Goal: Task Accomplishment & Management: Use online tool/utility

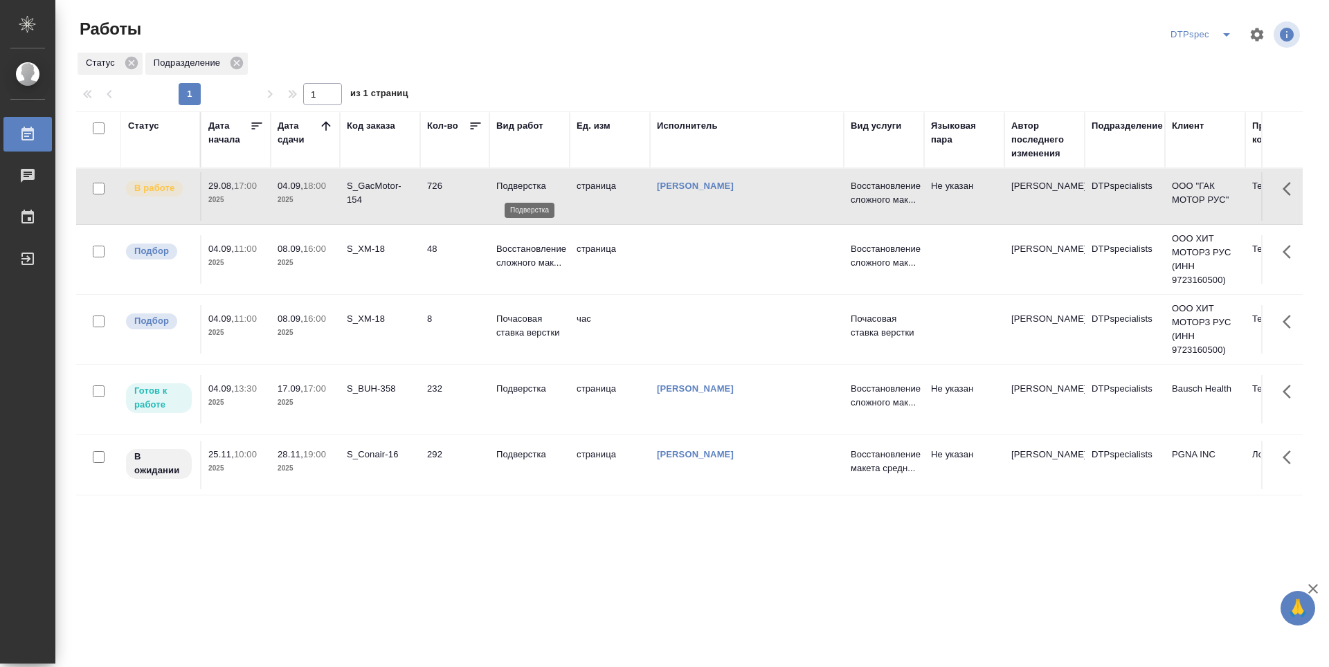
click at [523, 188] on p "Подверстка" at bounding box center [529, 186] width 66 height 14
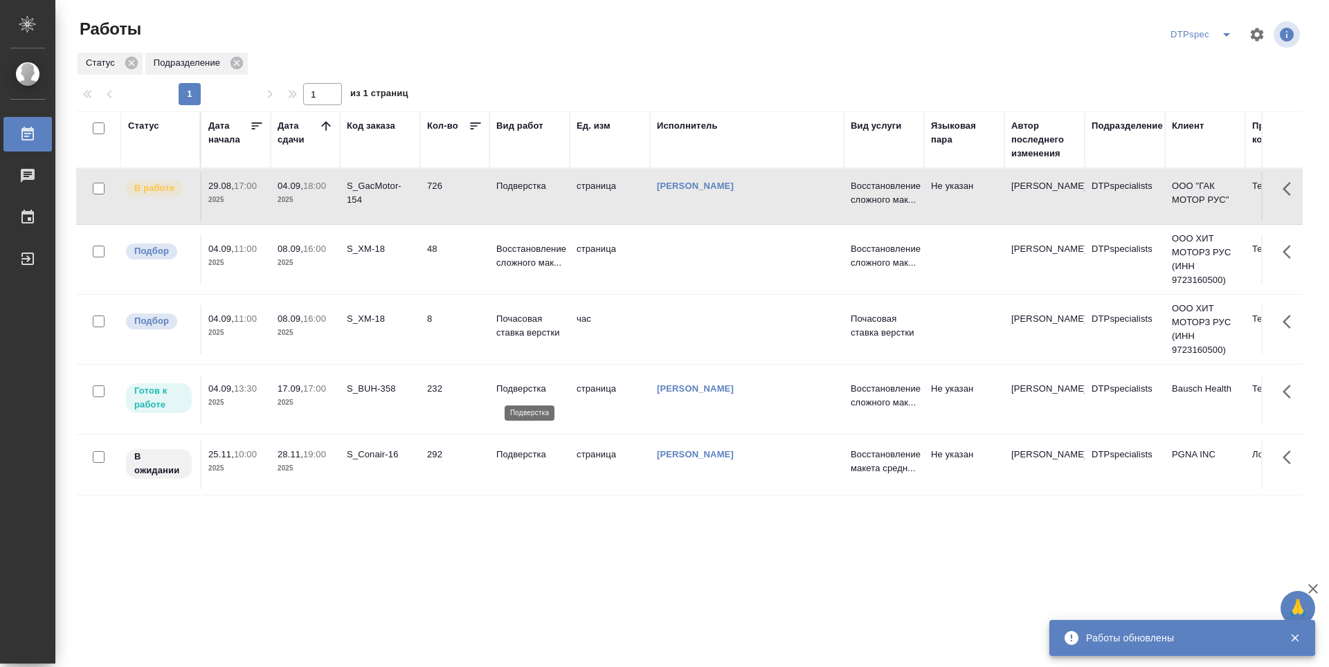
click at [520, 384] on p "Подверстка" at bounding box center [529, 389] width 66 height 14
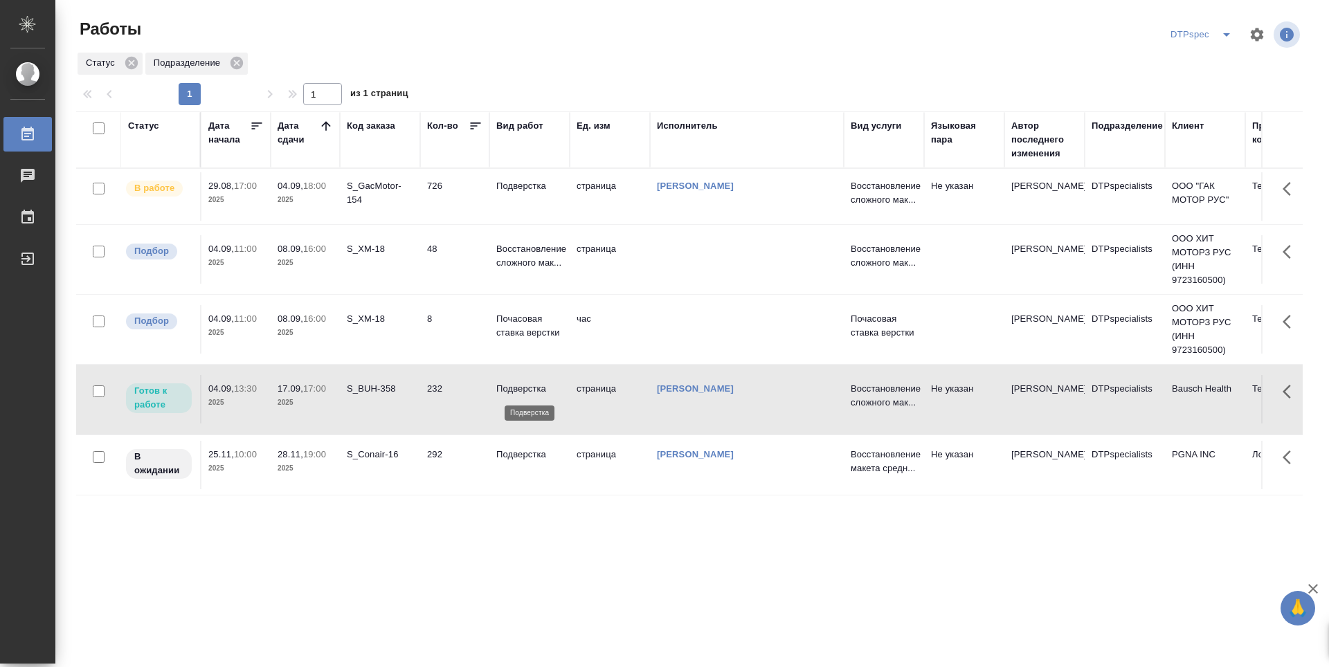
click at [520, 384] on p "Подверстка" at bounding box center [529, 389] width 66 height 14
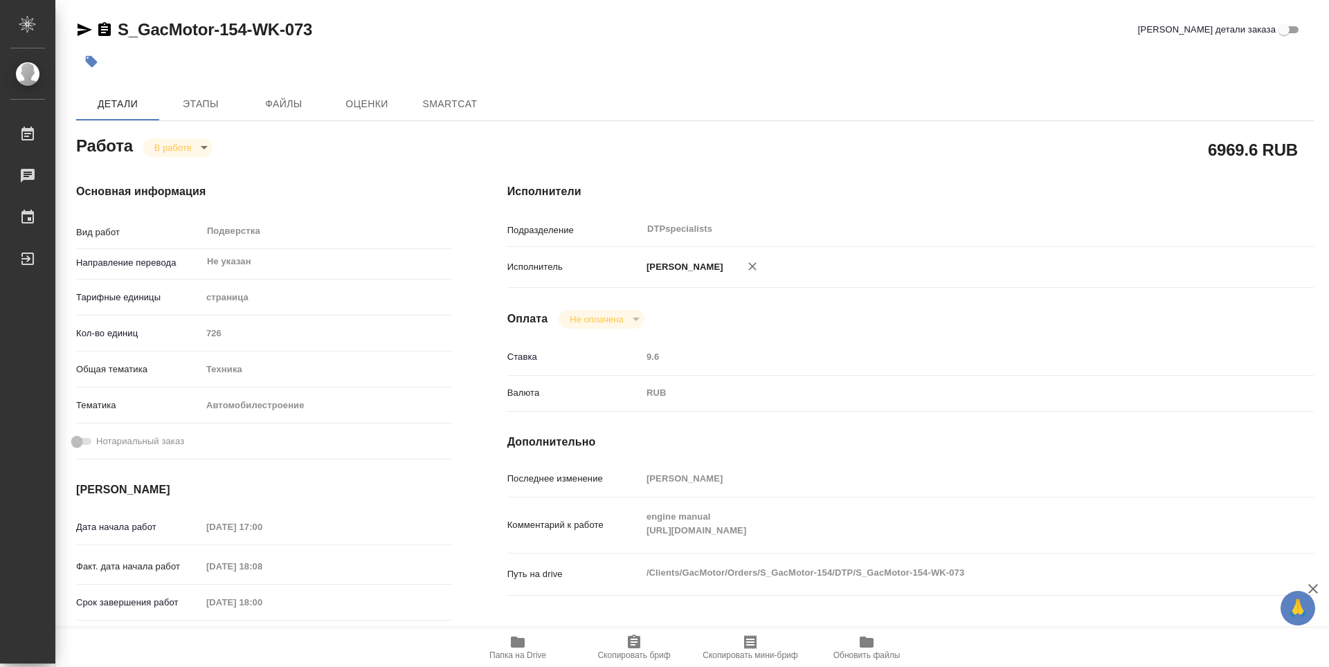
type textarea "x"
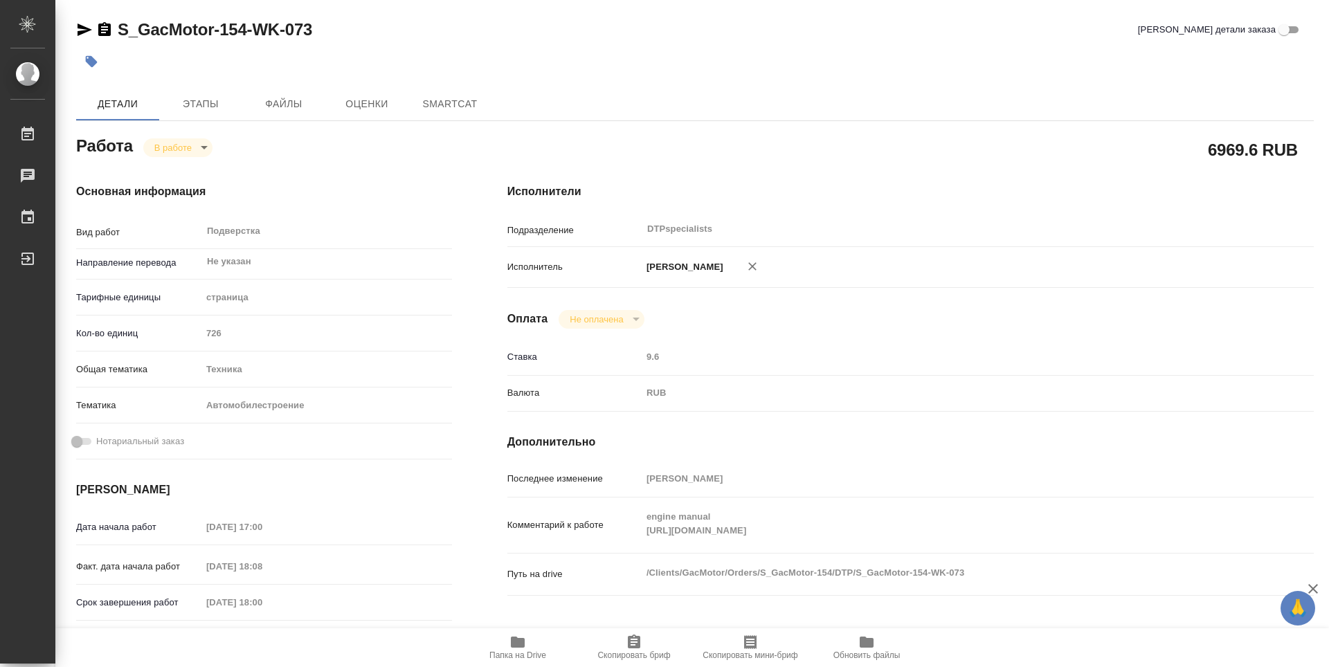
type textarea "x"
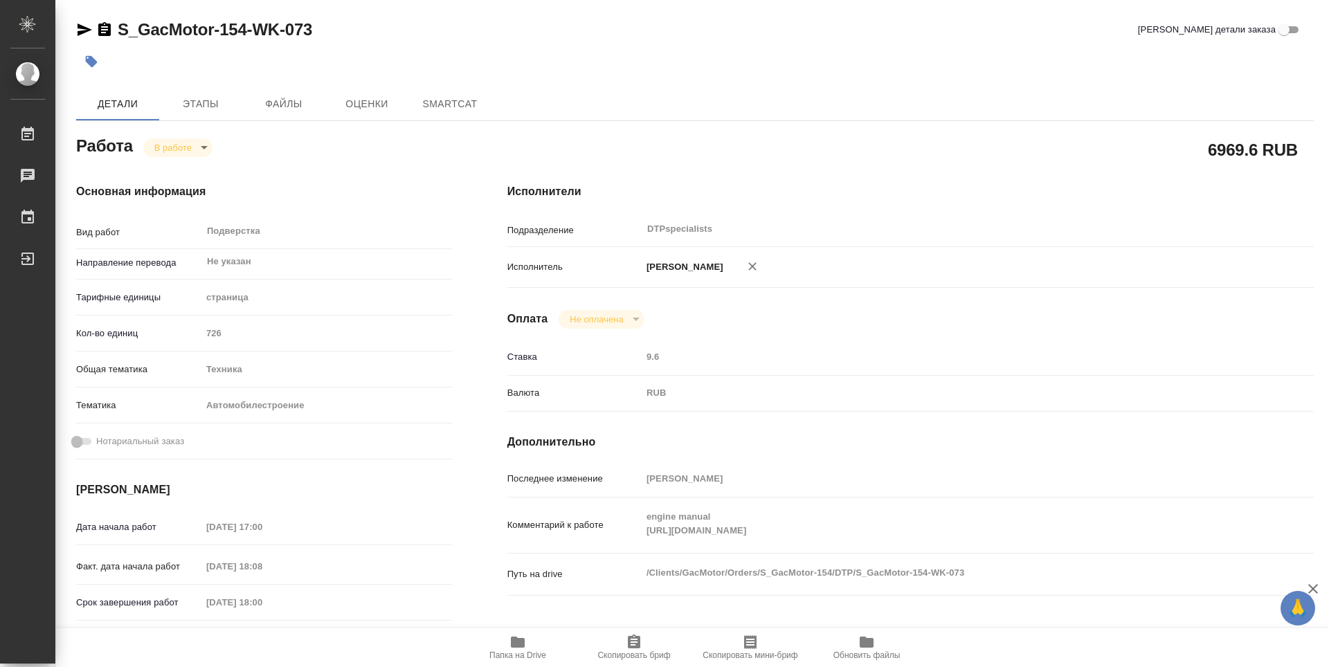
type textarea "x"
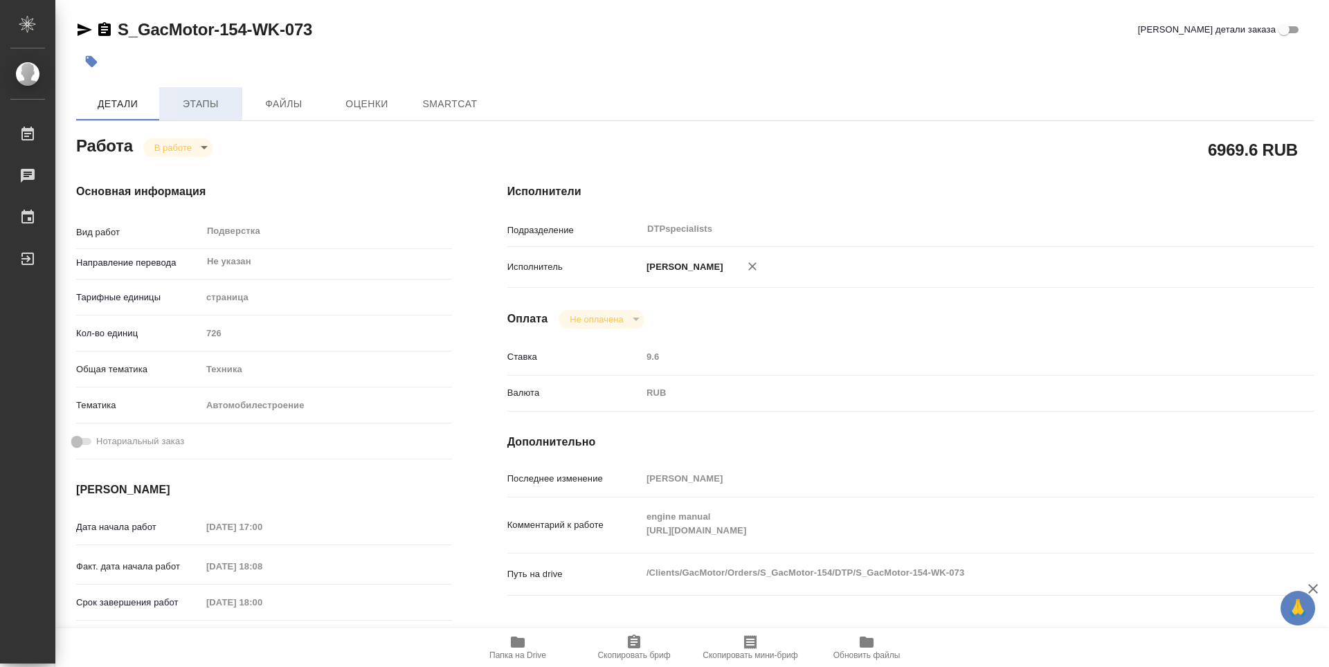
type textarea "x"
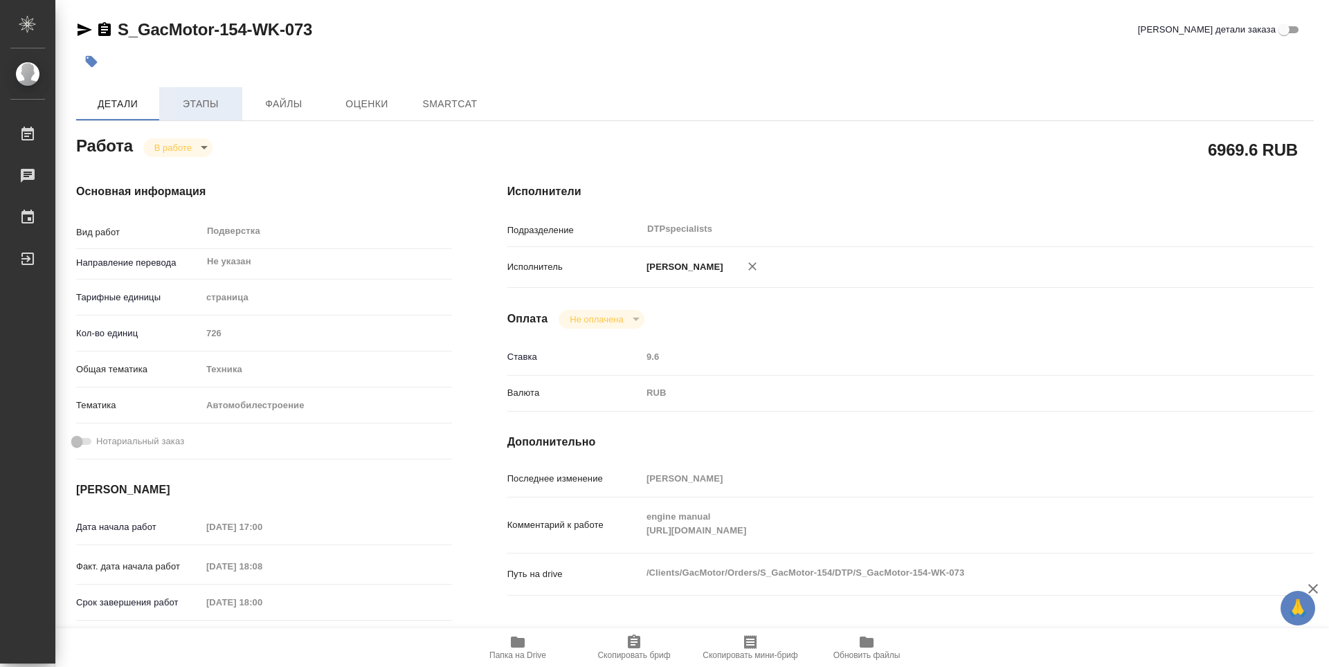
type textarea "x"
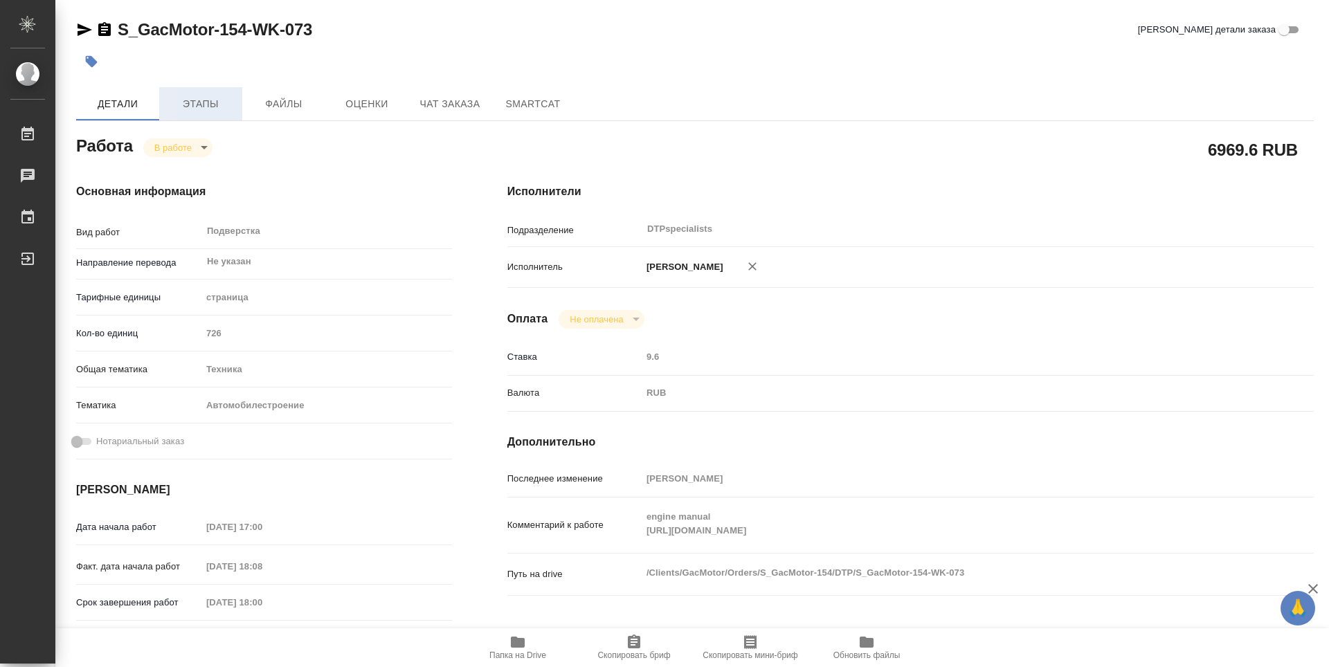
type textarea "x"
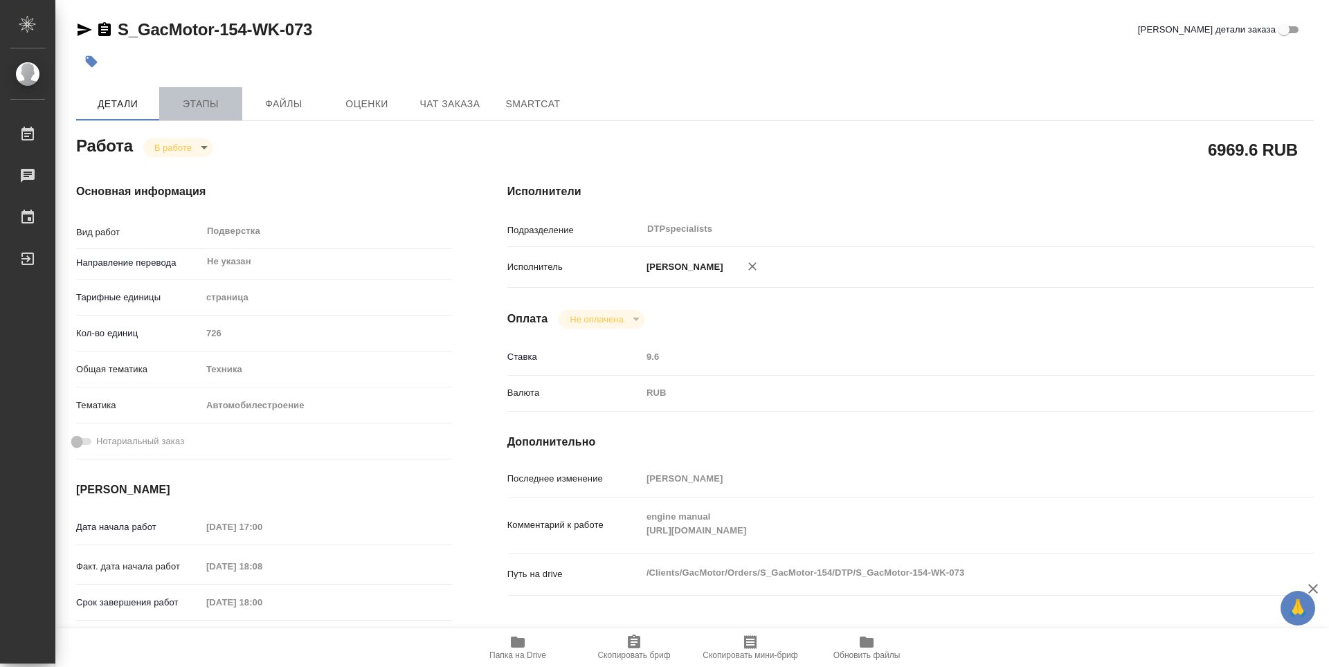
click at [214, 109] on span "Этапы" at bounding box center [201, 104] width 66 height 17
type textarea "x"
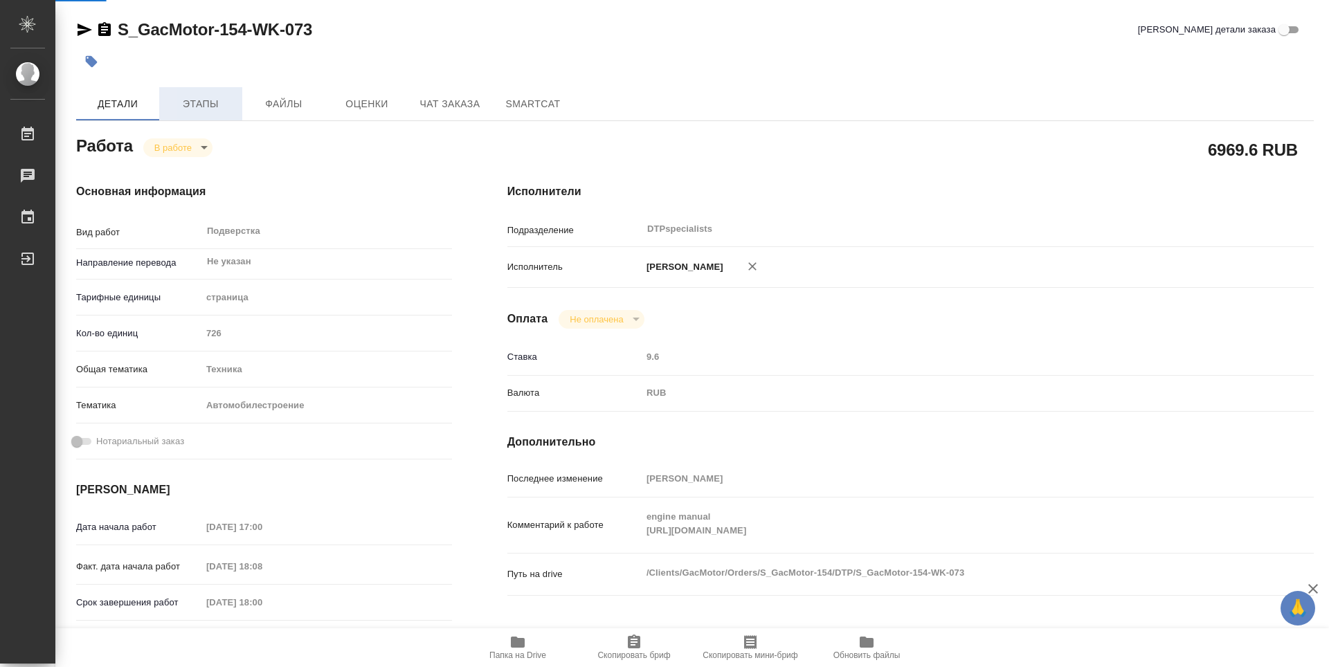
type textarea "x"
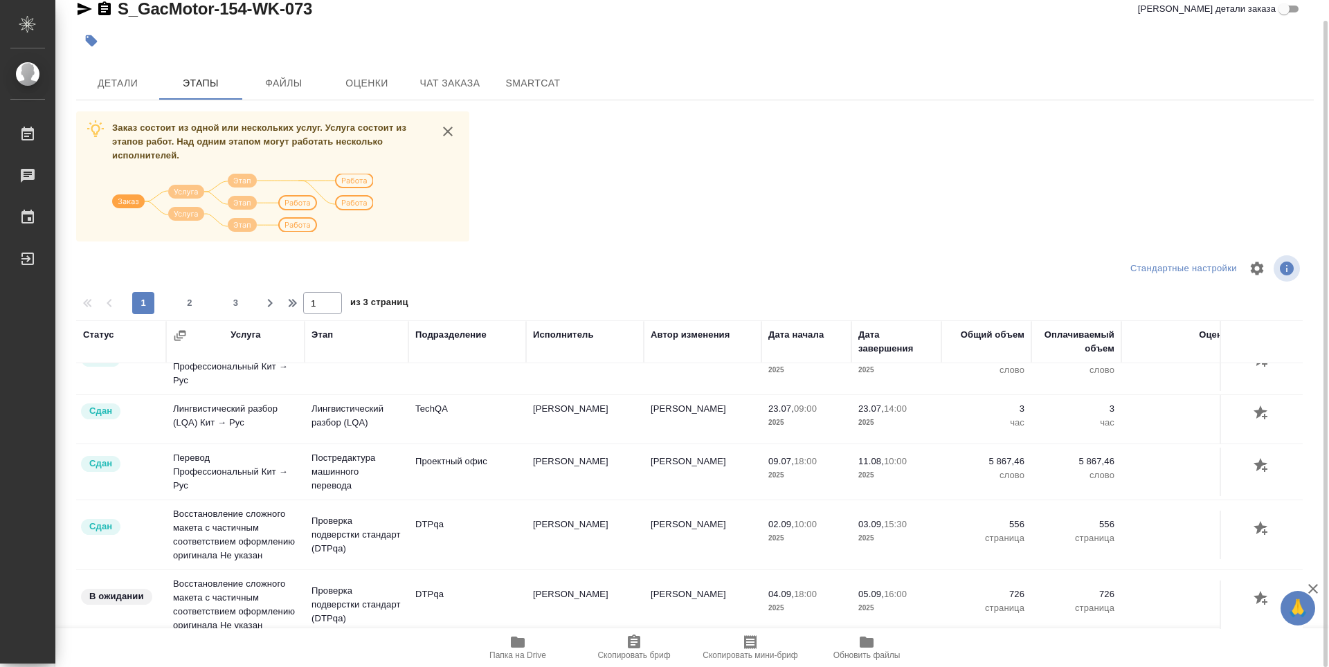
scroll to position [277, 0]
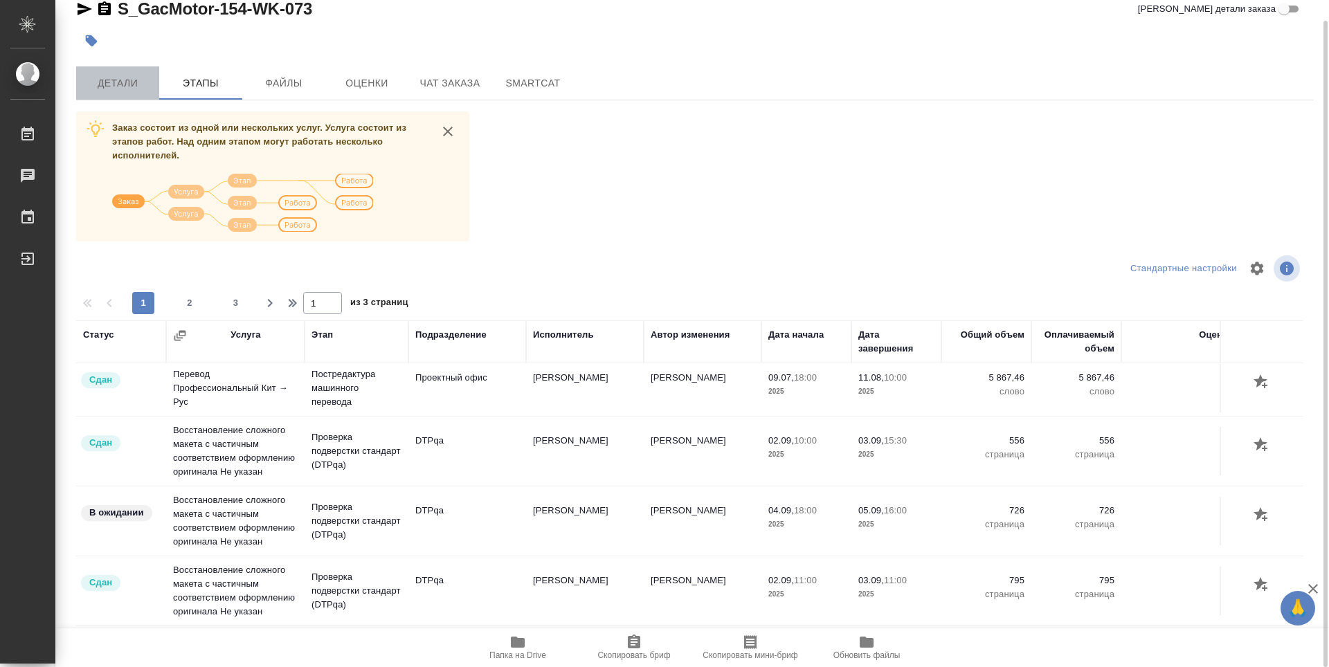
click at [99, 87] on span "Детали" at bounding box center [117, 83] width 66 height 17
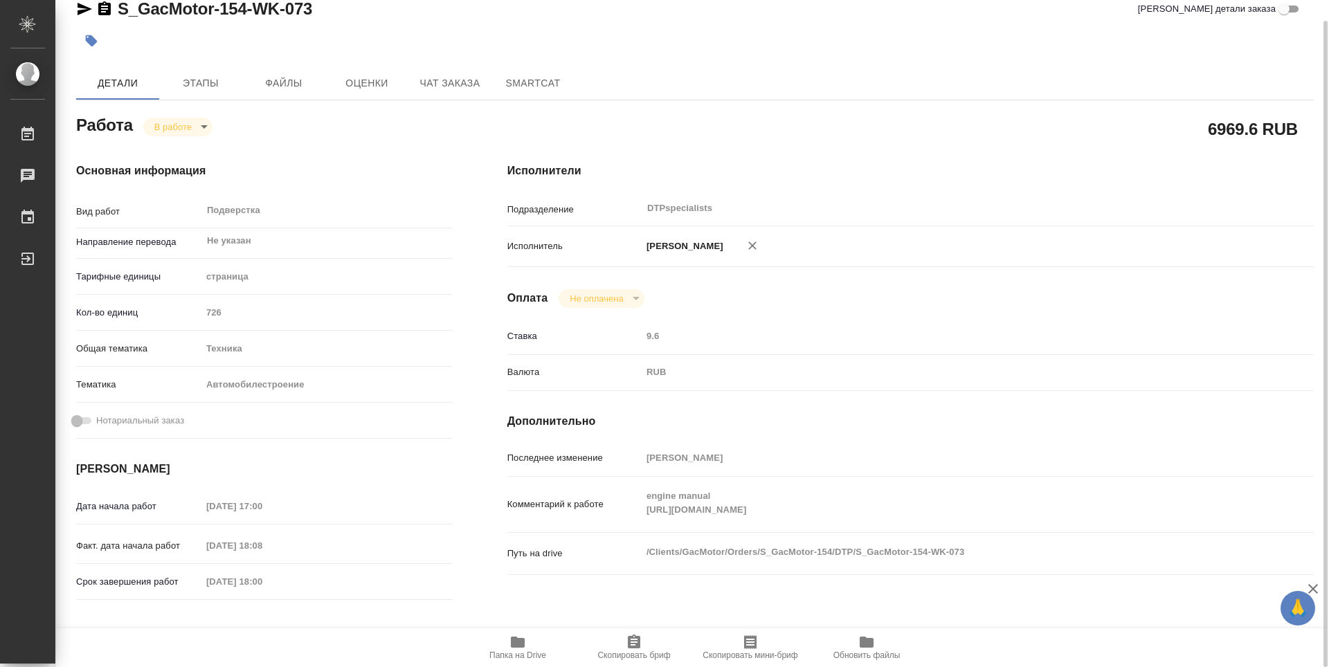
type textarea "x"
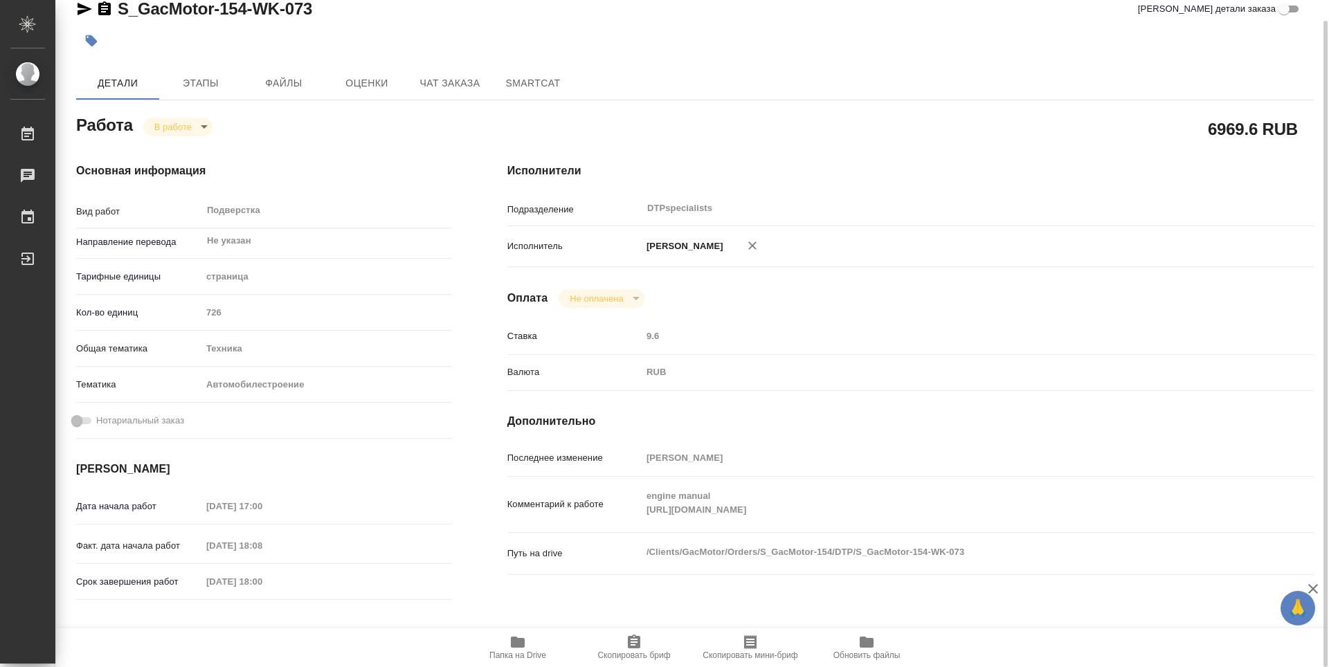
type textarea "x"
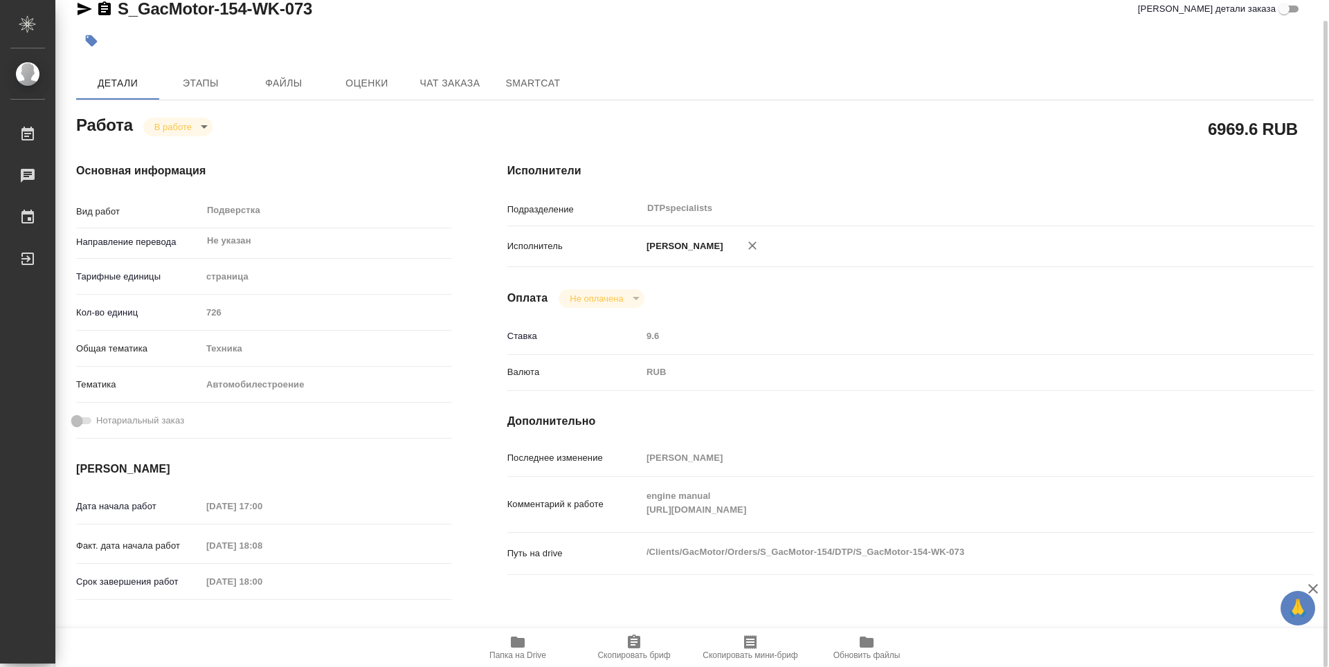
type textarea "x"
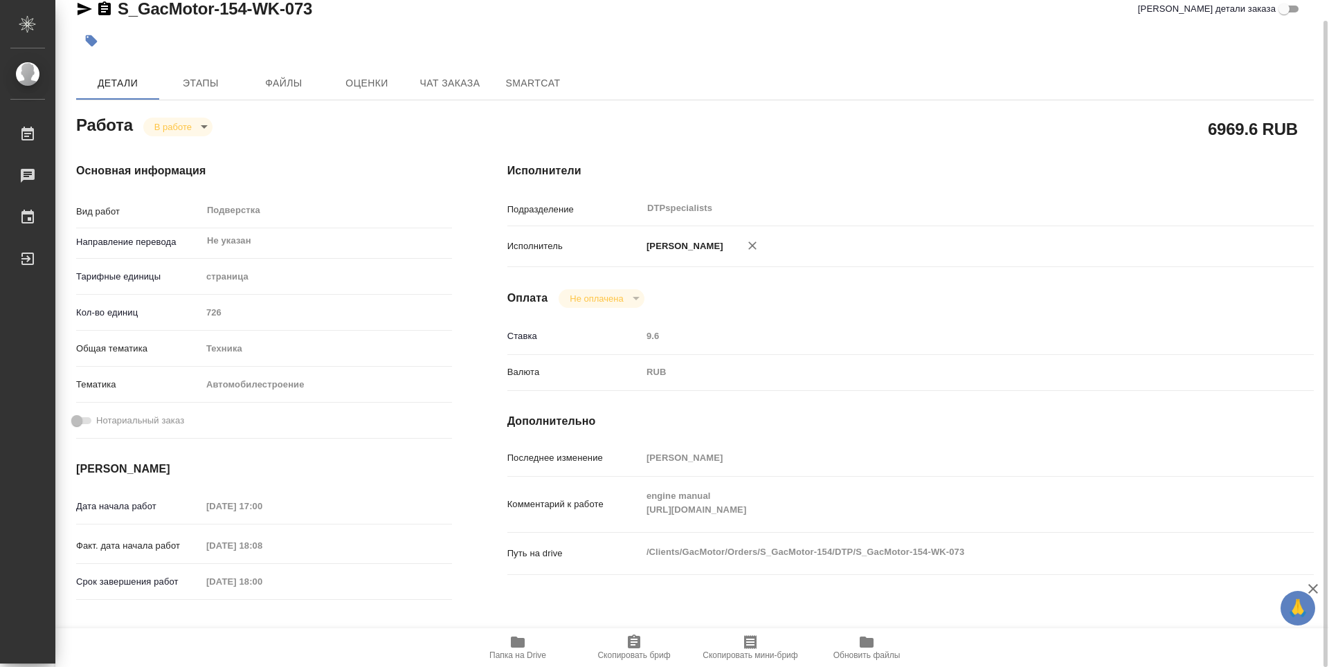
type textarea "x"
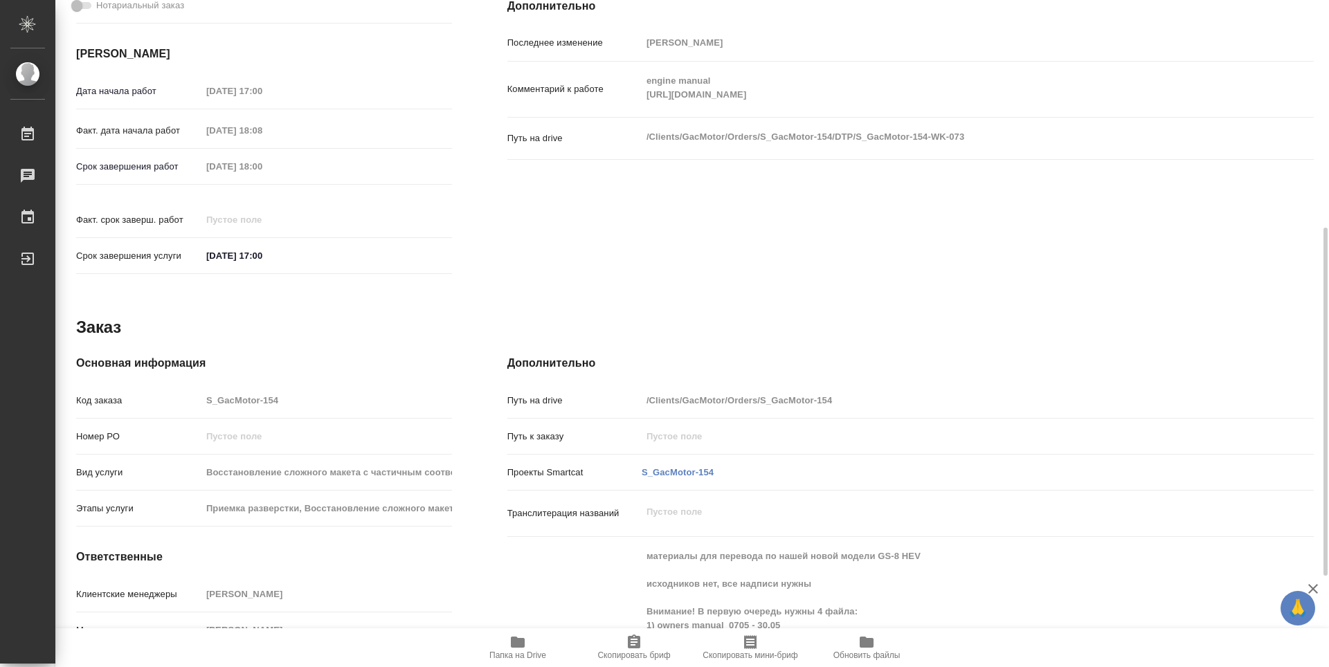
scroll to position [505, 0]
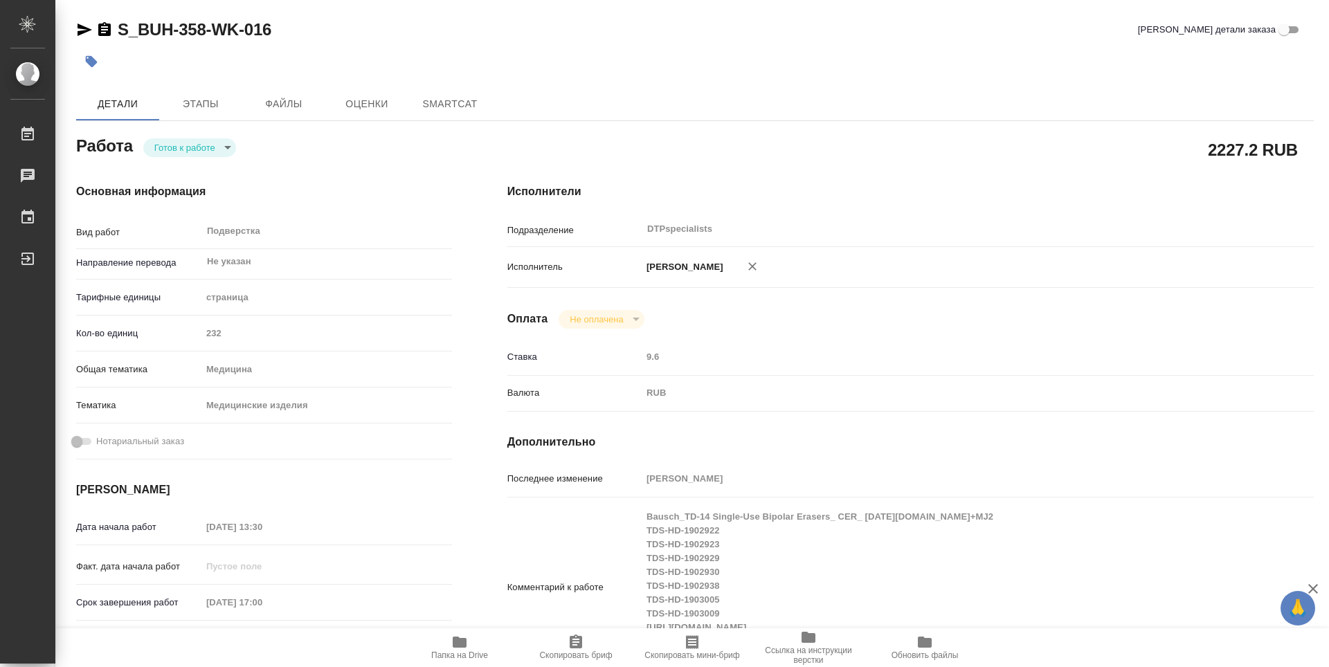
type textarea "x"
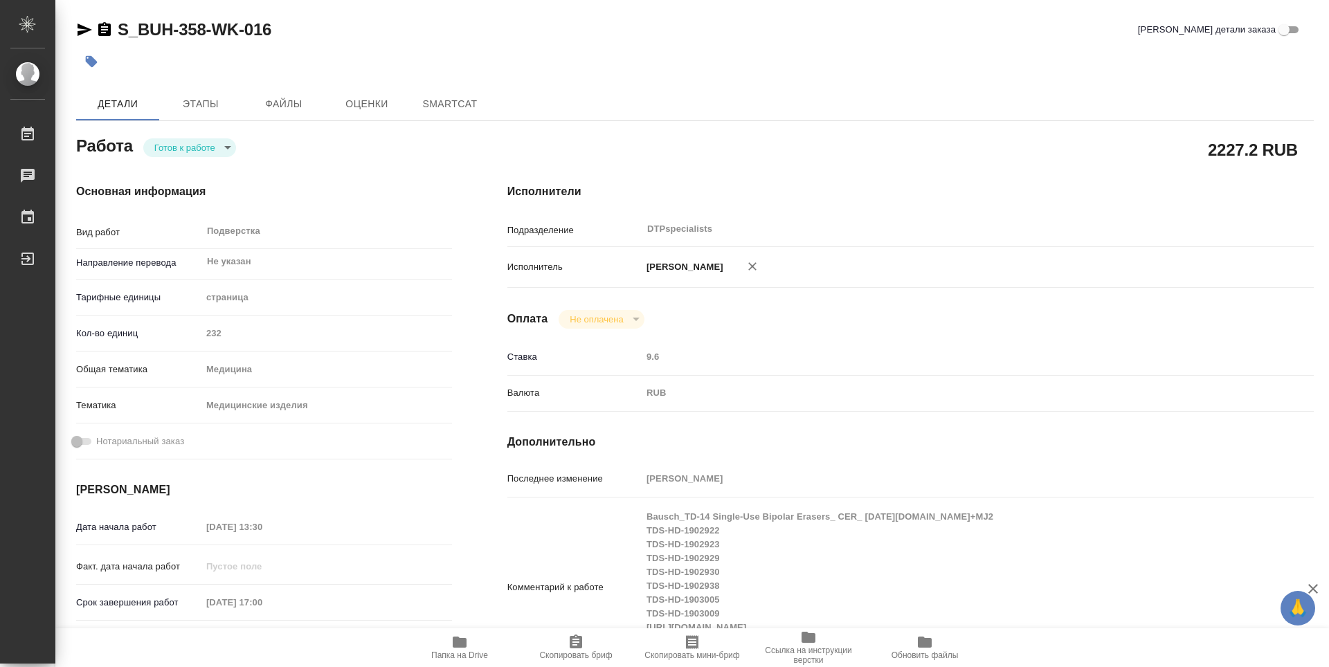
type textarea "x"
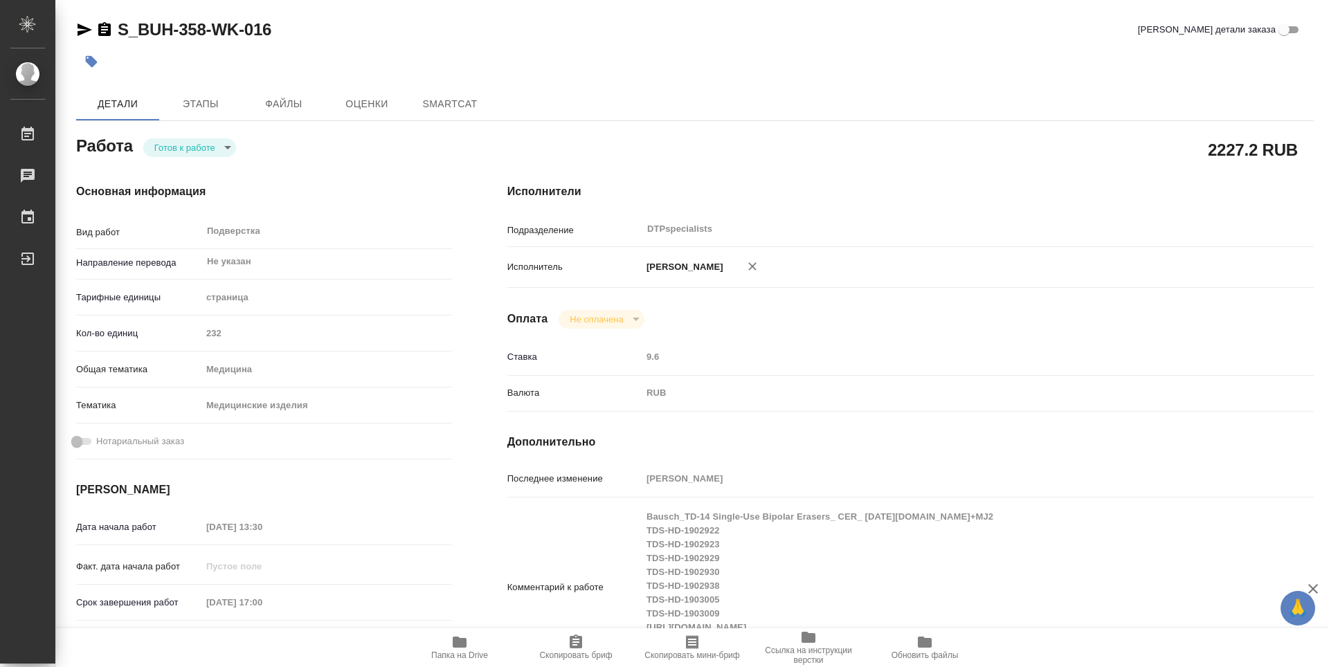
type textarea "x"
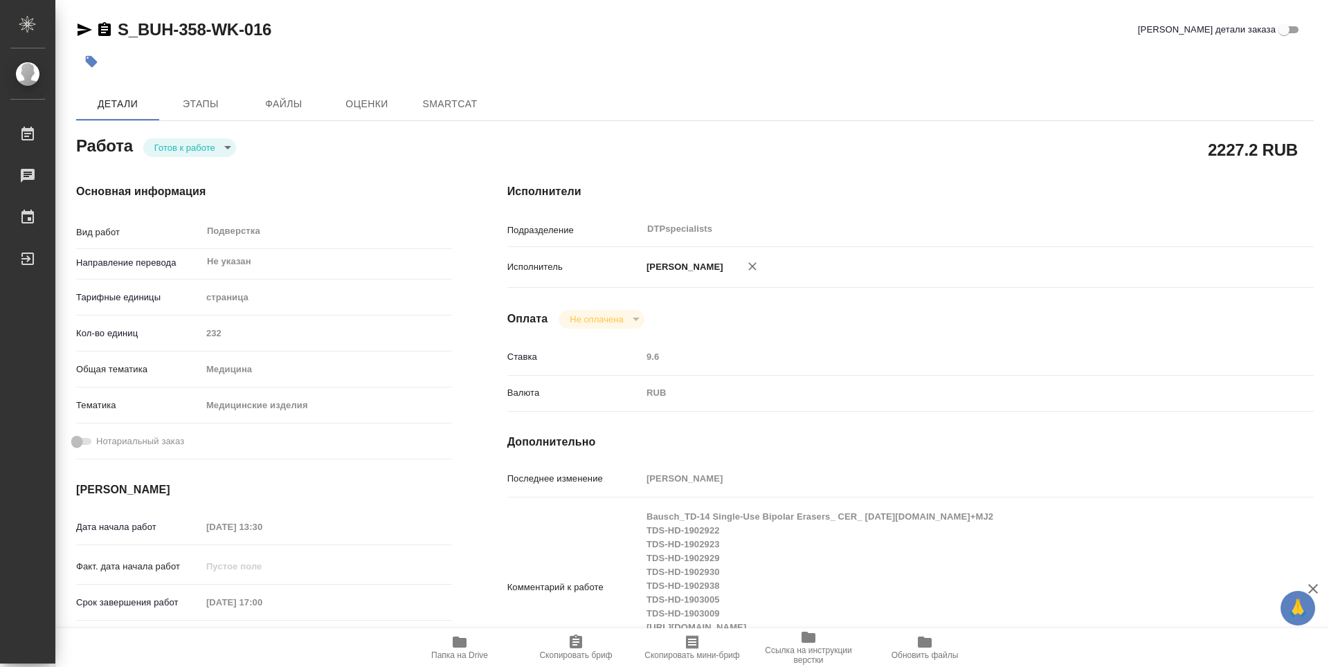
type textarea "x"
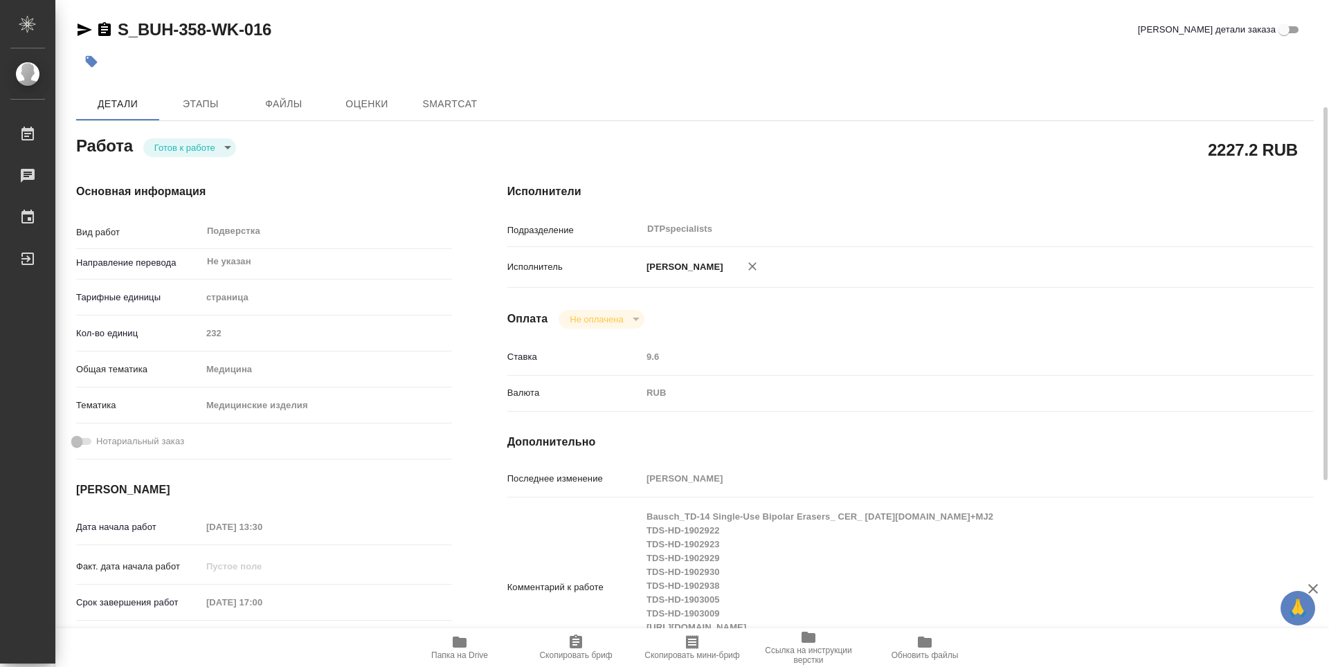
type textarea "x"
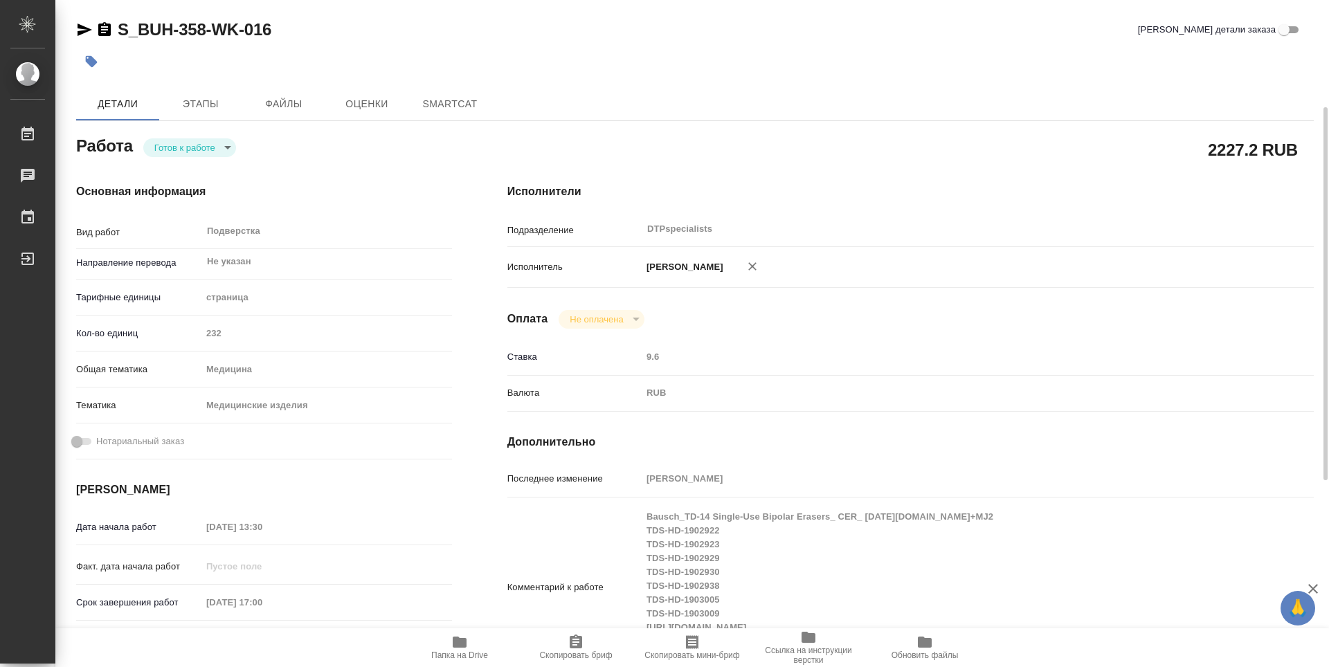
scroll to position [69, 0]
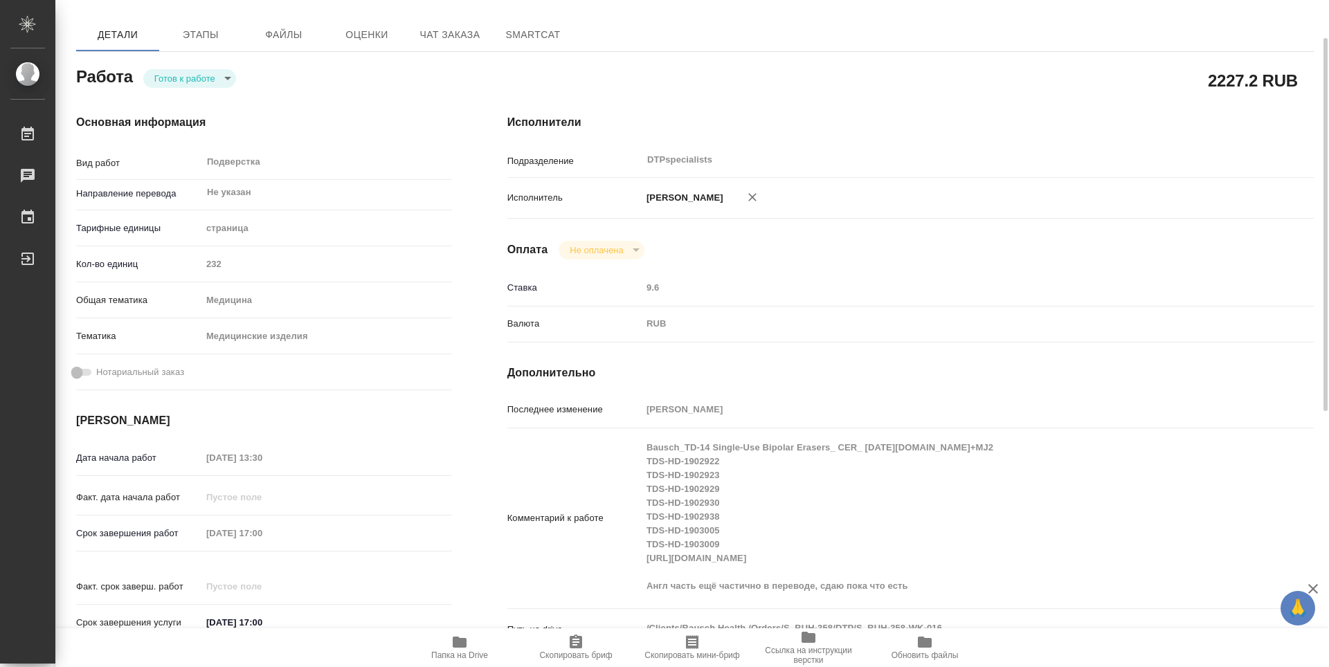
type textarea "x"
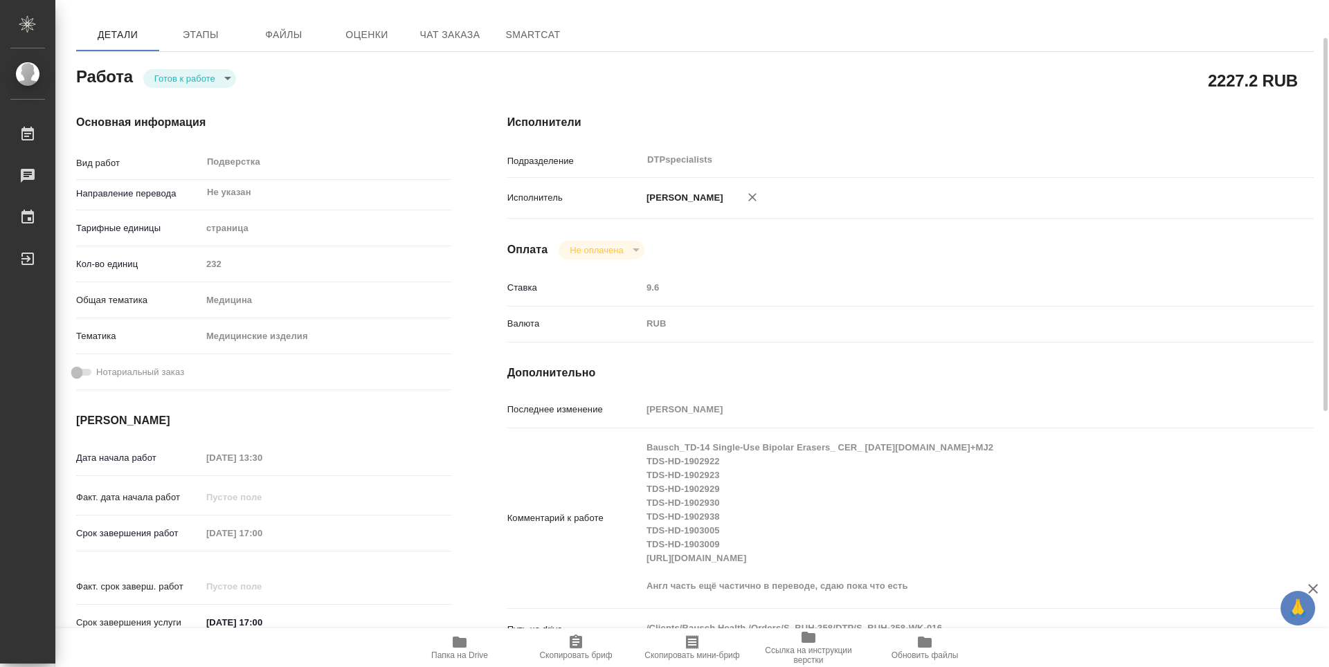
type textarea "x"
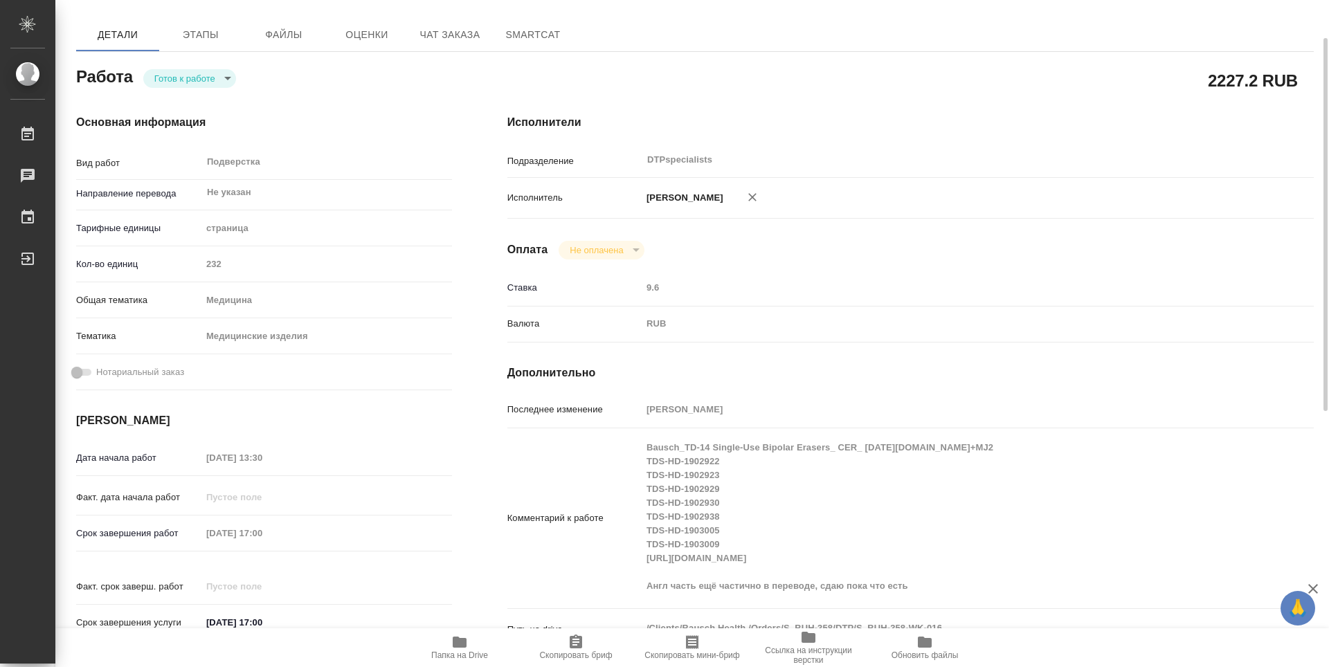
scroll to position [0, 0]
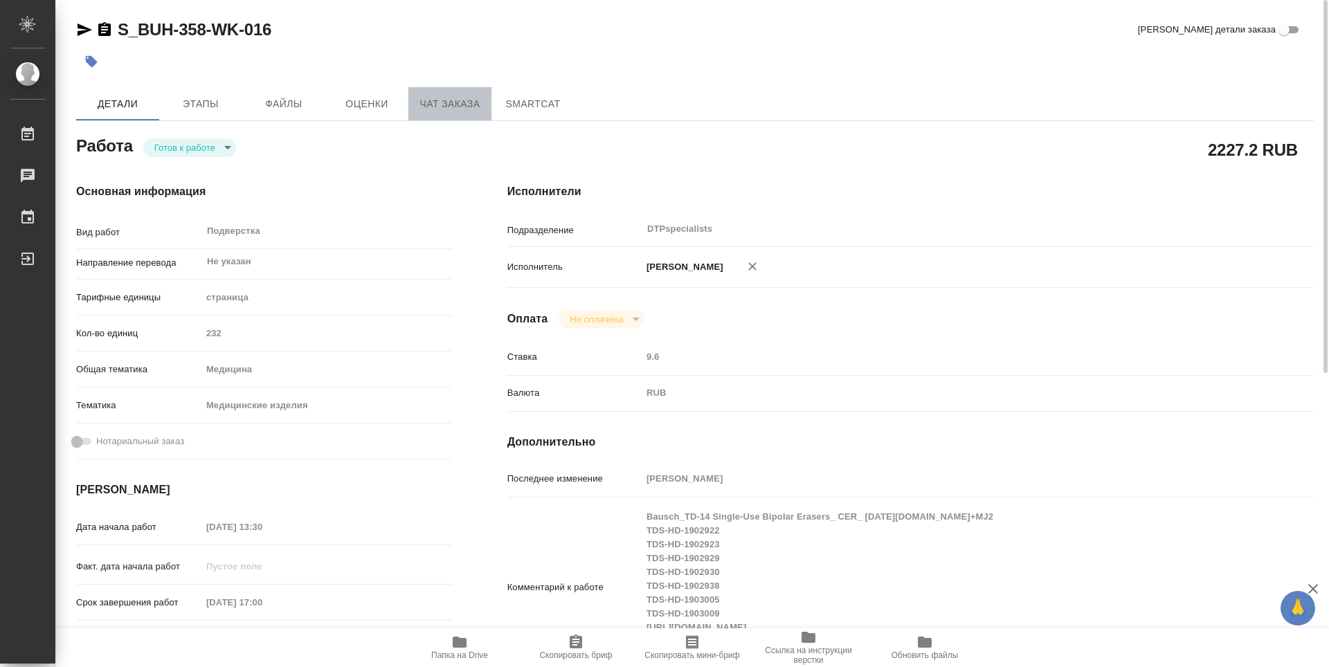
click at [438, 111] on span "Чат заказа" at bounding box center [450, 104] width 66 height 17
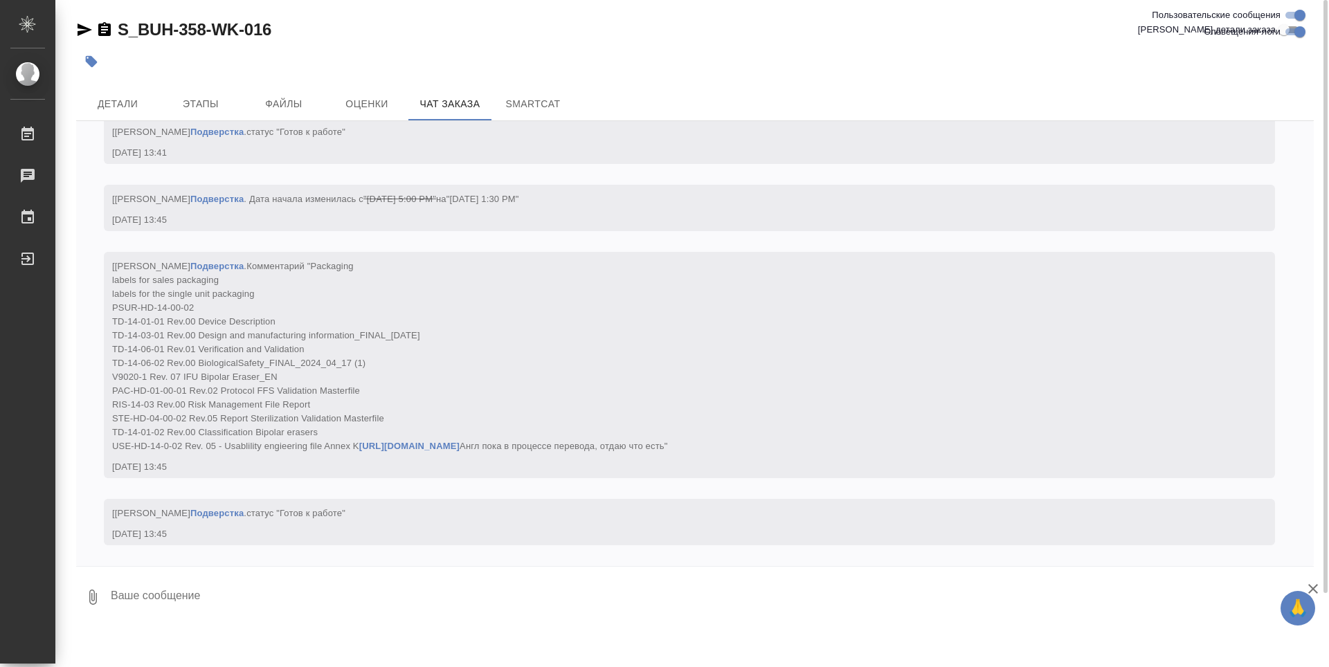
scroll to position [16760, 0]
